Goal: Transaction & Acquisition: Purchase product/service

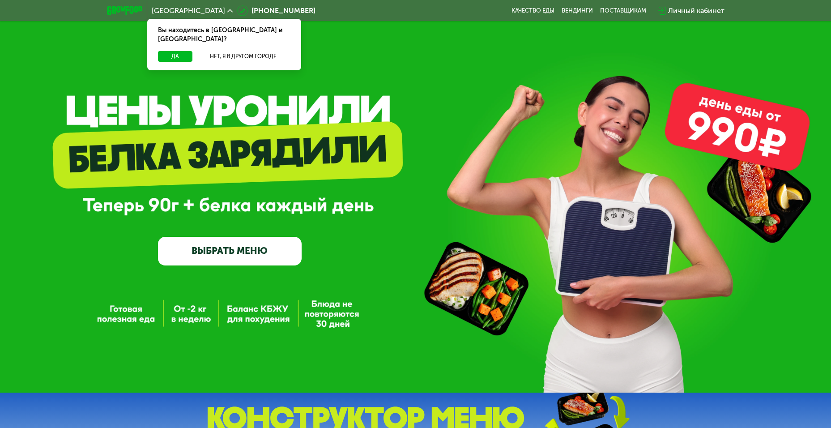
click at [227, 251] on link "ВЫБРАТЬ МЕНЮ" at bounding box center [230, 251] width 144 height 29
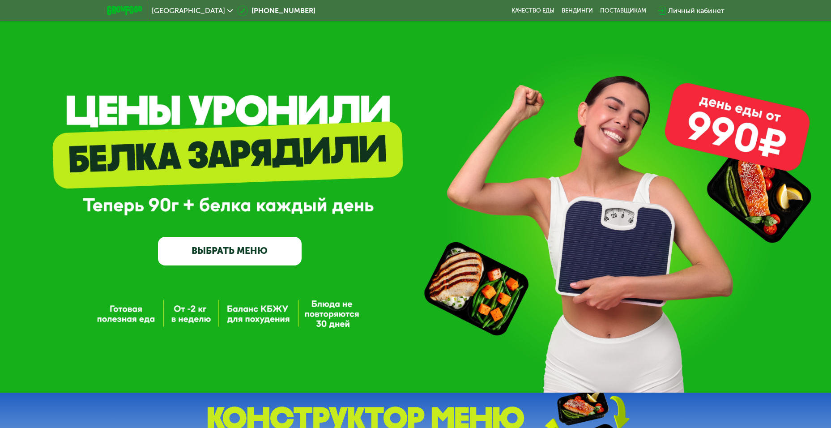
click at [244, 245] on link "ВЫБРАТЬ МЕНЮ" at bounding box center [230, 251] width 144 height 29
click at [259, 251] on link "ВЫБРАТЬ МЕНЮ" at bounding box center [230, 251] width 144 height 29
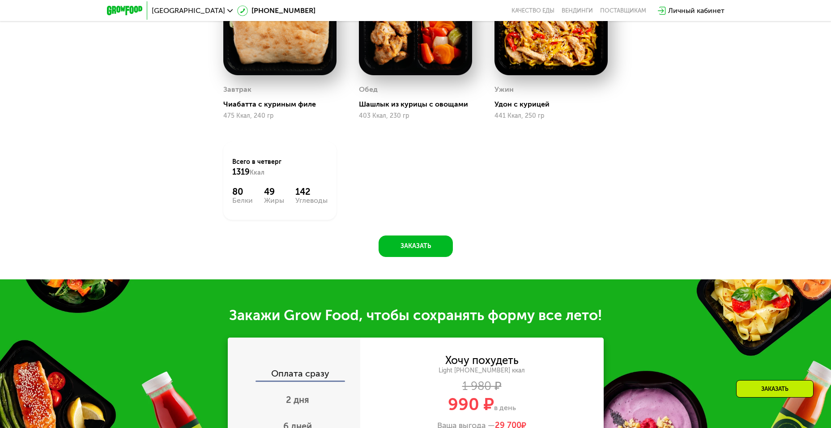
scroll to position [965, 0]
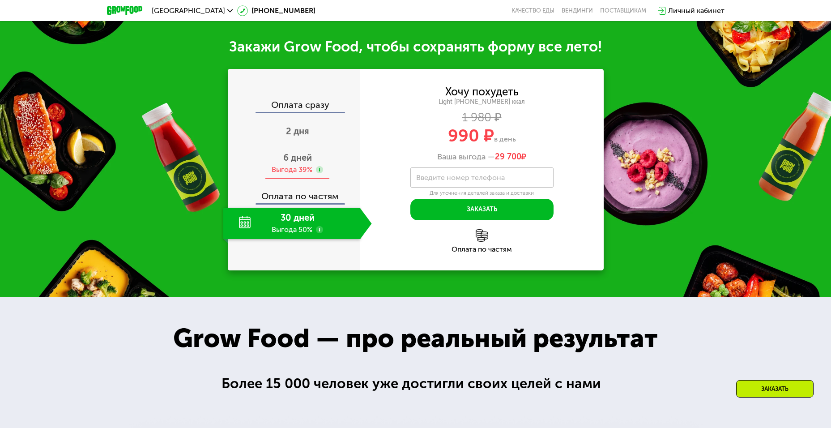
click at [284, 163] on span "6 дней" at bounding box center [297, 157] width 29 height 11
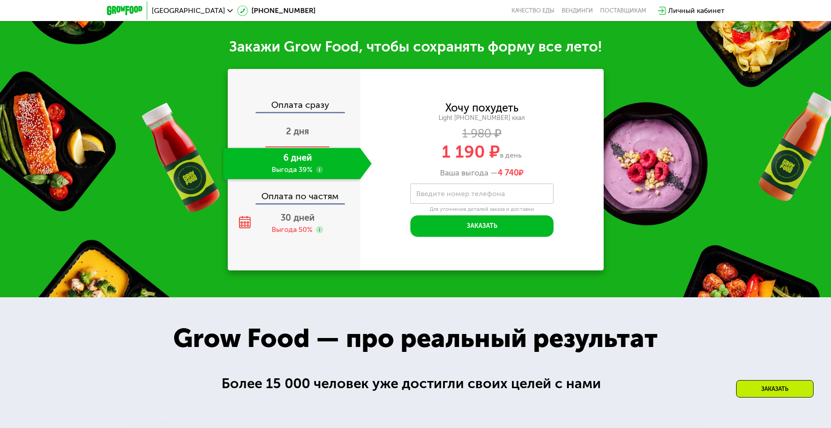
click at [304, 133] on span "2 дня" at bounding box center [297, 131] width 23 height 11
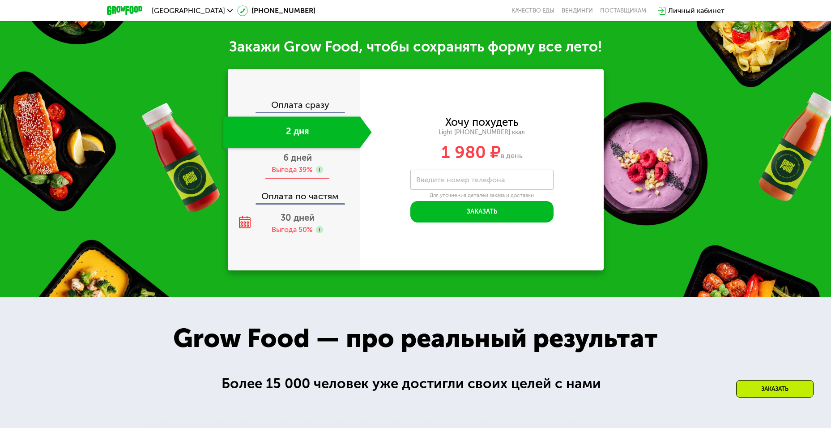
click at [300, 163] on span "6 дней" at bounding box center [297, 157] width 29 height 11
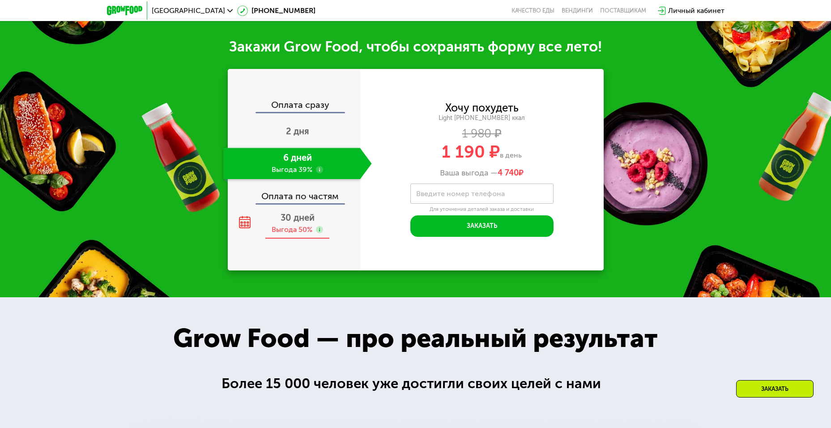
click at [297, 223] on span "30 дней" at bounding box center [298, 217] width 34 height 11
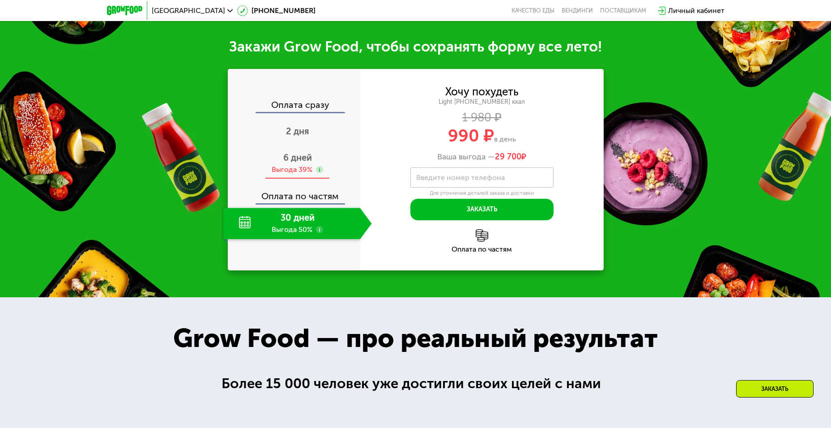
click at [290, 161] on span "6 дней" at bounding box center [297, 157] width 29 height 11
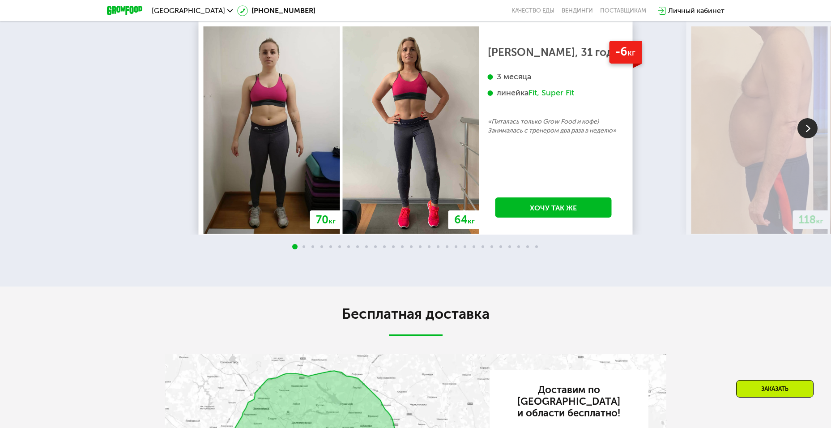
scroll to position [1726, 0]
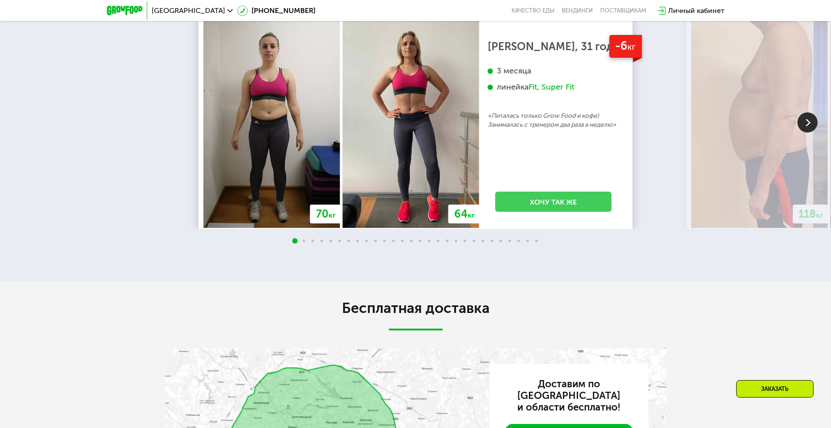
click at [562, 203] on link "Хочу так же" at bounding box center [553, 202] width 116 height 20
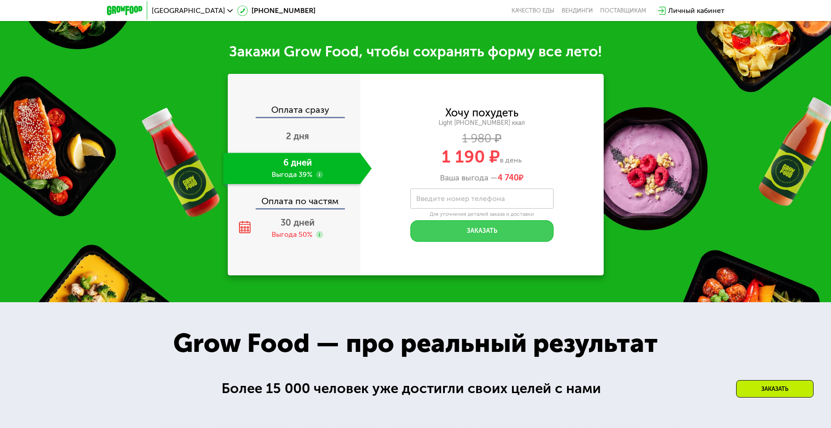
scroll to position [959, 0]
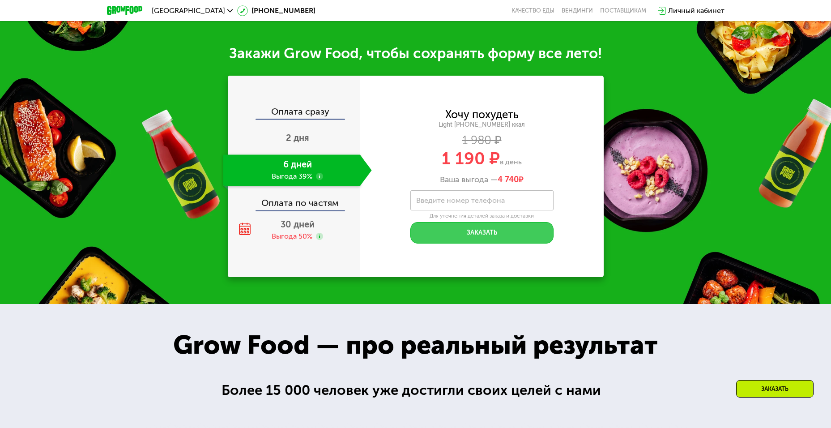
click at [506, 233] on button "Заказать" at bounding box center [481, 232] width 143 height 21
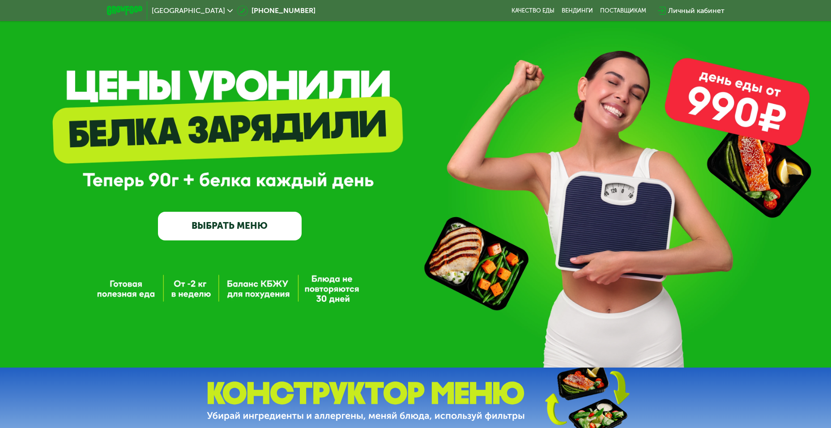
scroll to position [0, 0]
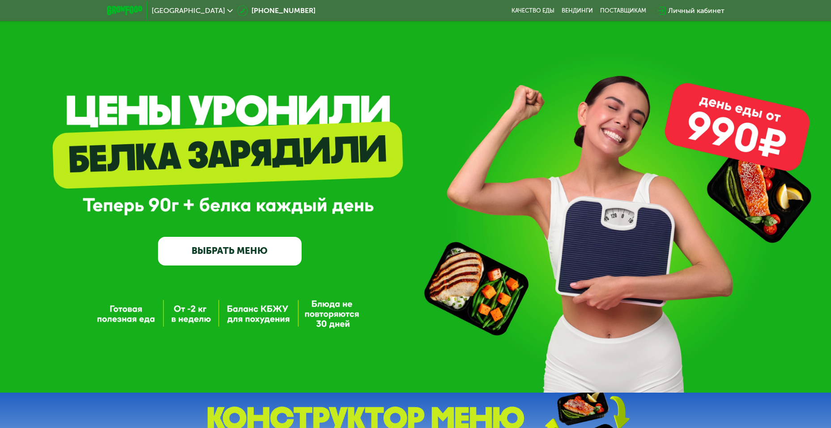
click at [241, 248] on link "ВЫБРАТЬ МЕНЮ" at bounding box center [230, 251] width 144 height 29
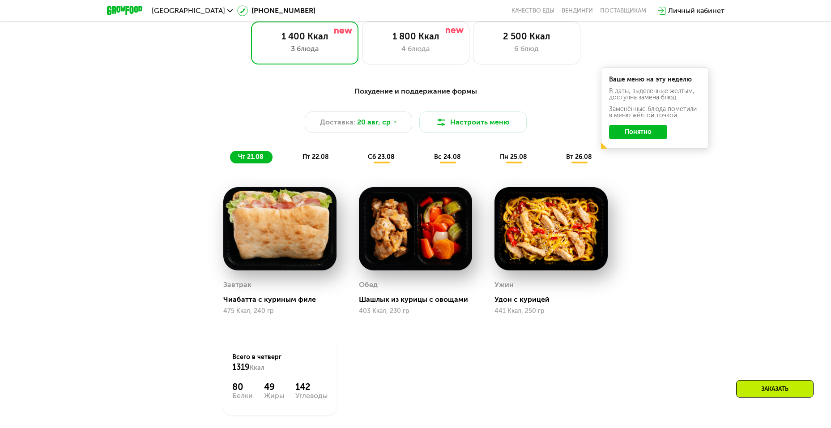
scroll to position [473, 0]
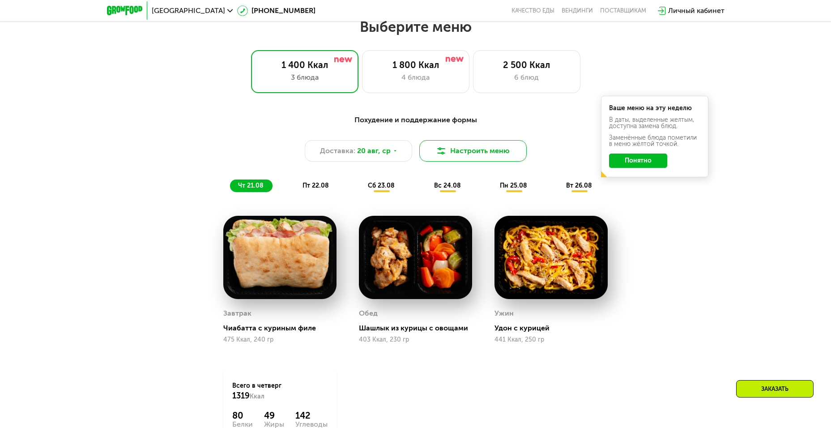
click at [487, 159] on button "Настроить меню" at bounding box center [472, 150] width 107 height 21
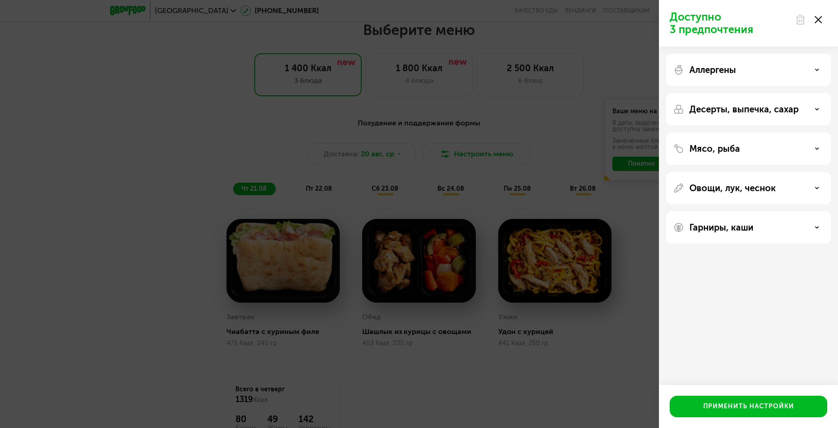
click at [787, 73] on div "Аллергены" at bounding box center [748, 69] width 150 height 11
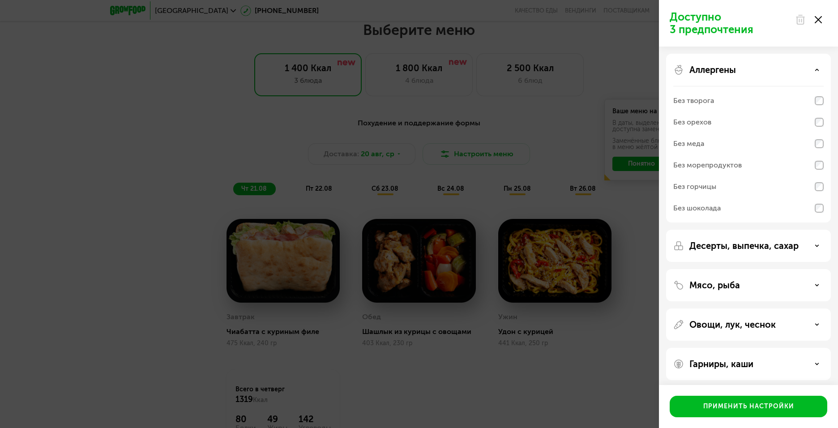
click at [396, 122] on div "Доступно 3 предпочтения Аллергены Без творога Без орехов Без меда Без морепроду…" at bounding box center [419, 214] width 838 height 428
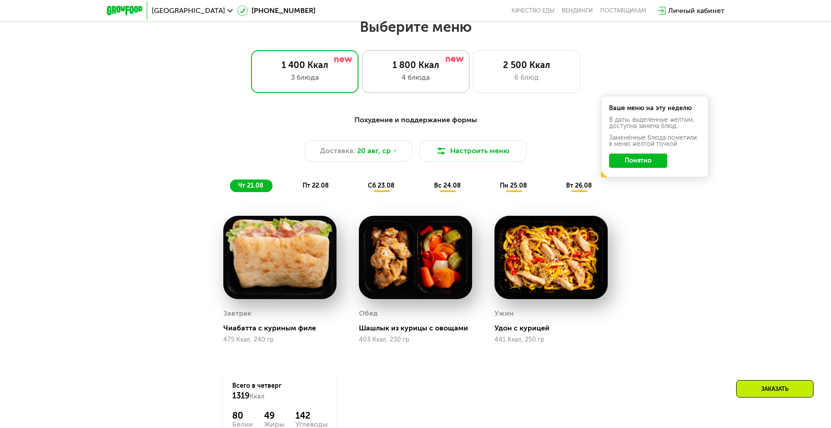
click at [406, 76] on div "4 блюда" at bounding box center [416, 77] width 89 height 11
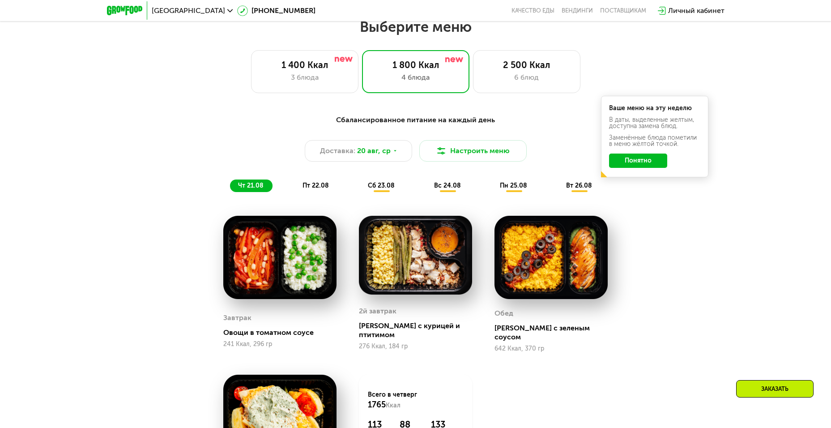
click at [647, 160] on button "Понятно" at bounding box center [638, 161] width 58 height 14
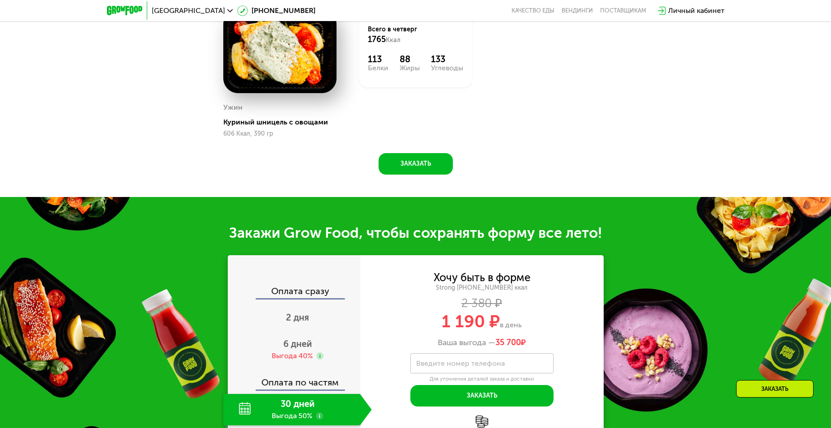
scroll to position [921, 0]
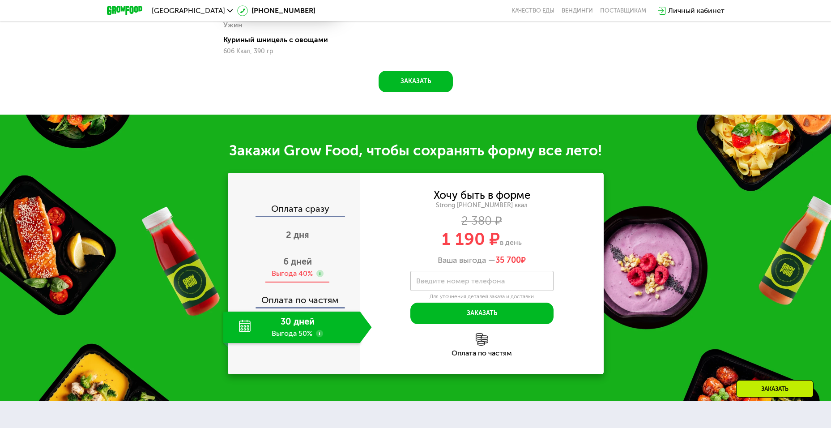
click at [300, 269] on div "Выгода 40%" at bounding box center [292, 274] width 41 height 10
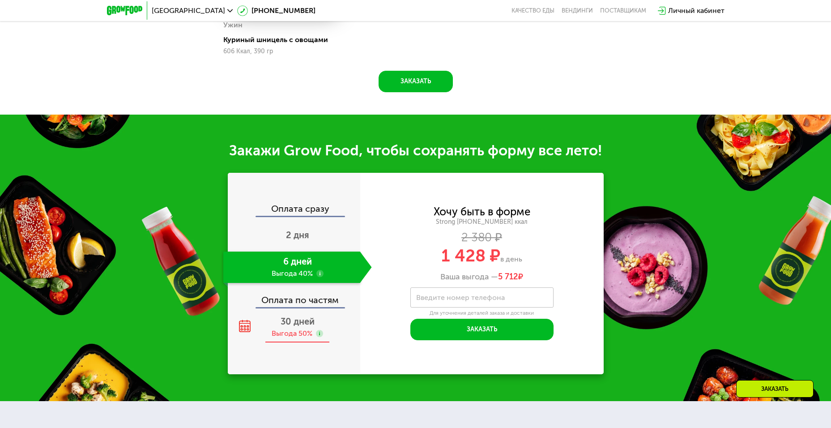
click at [296, 322] on div "30 дней Выгода 50%" at bounding box center [297, 327] width 149 height 31
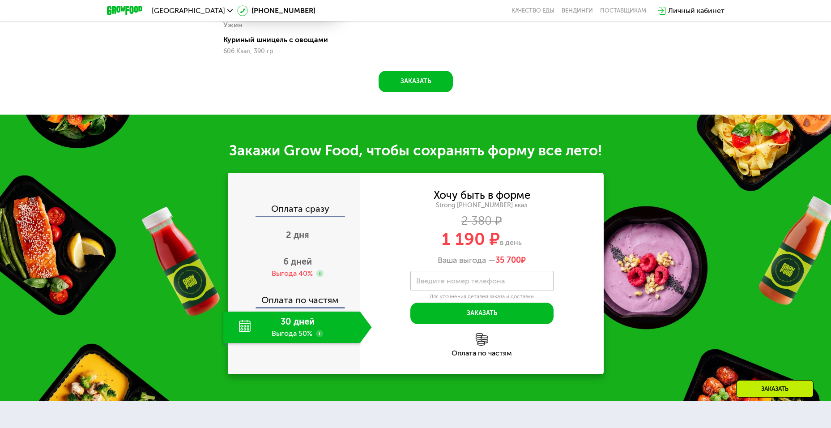
click at [278, 286] on div "Оплата по частям" at bounding box center [295, 296] width 132 height 21
